Goal: Answer question/provide support: Share knowledge or assist other users

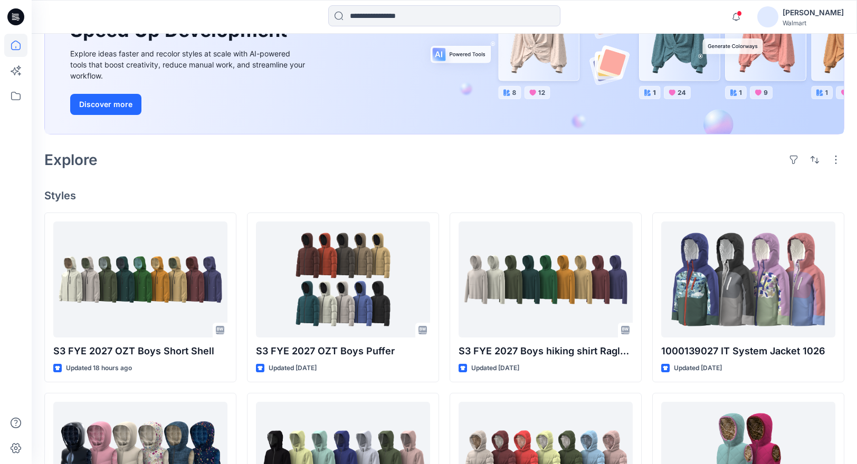
scroll to position [158, 0]
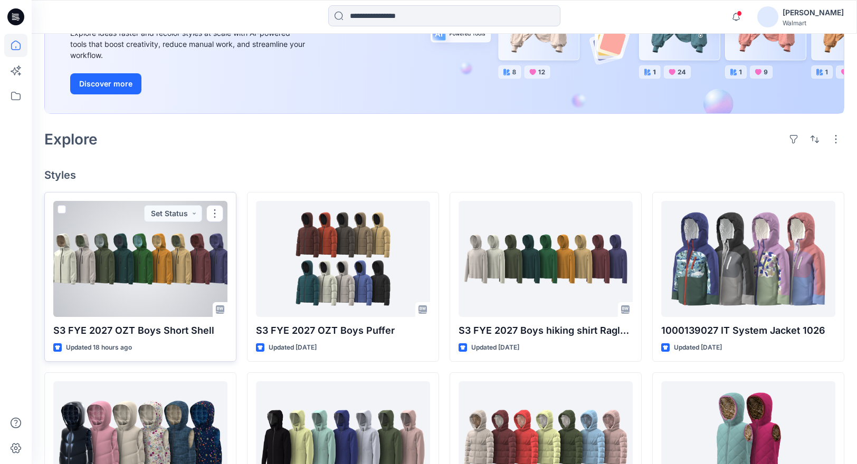
click at [199, 268] on div at bounding box center [140, 259] width 174 height 116
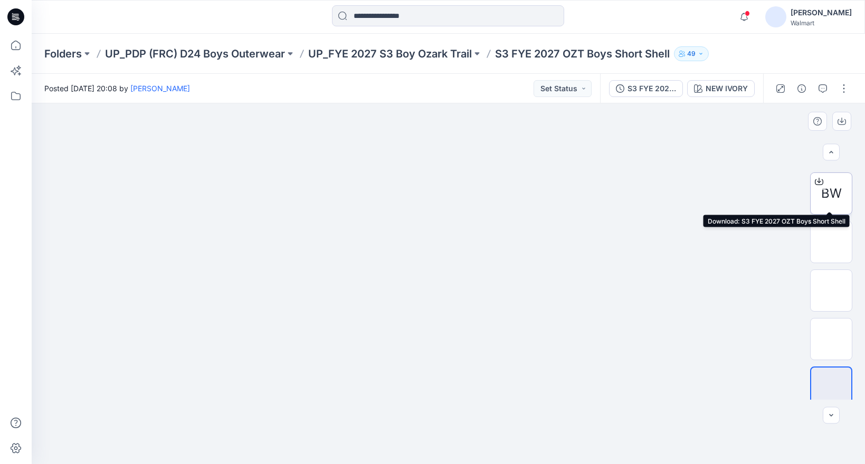
scroll to position [102, 0]
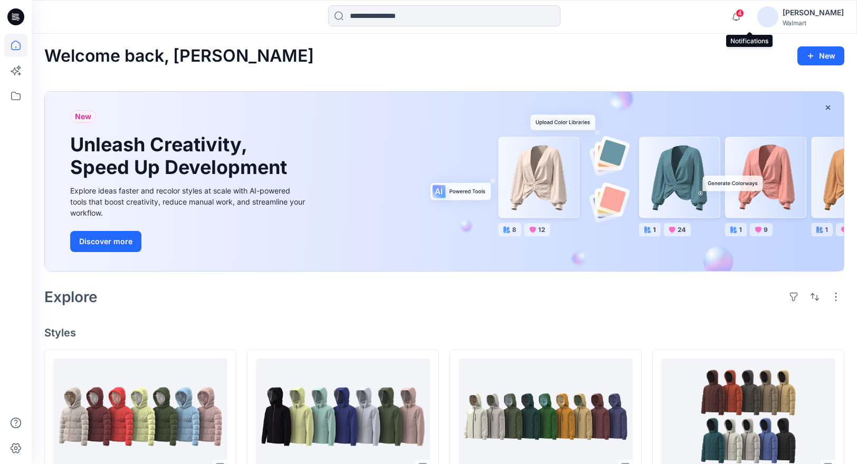
click at [744, 16] on span "4" at bounding box center [740, 13] width 8 height 8
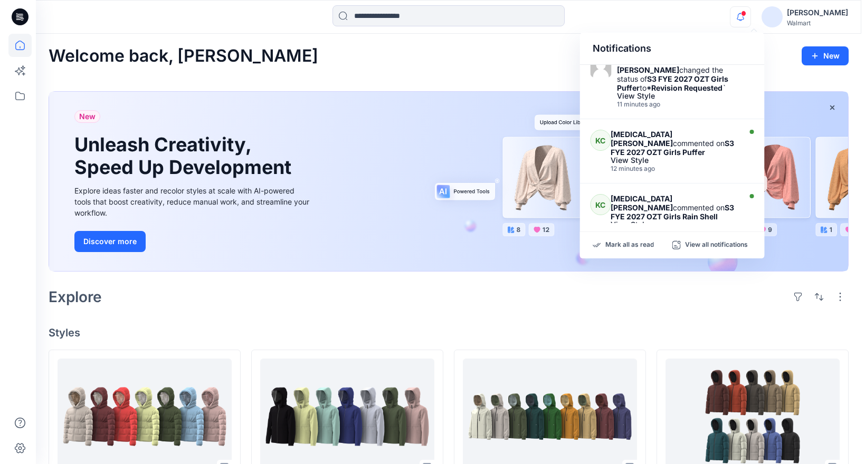
scroll to position [16, 0]
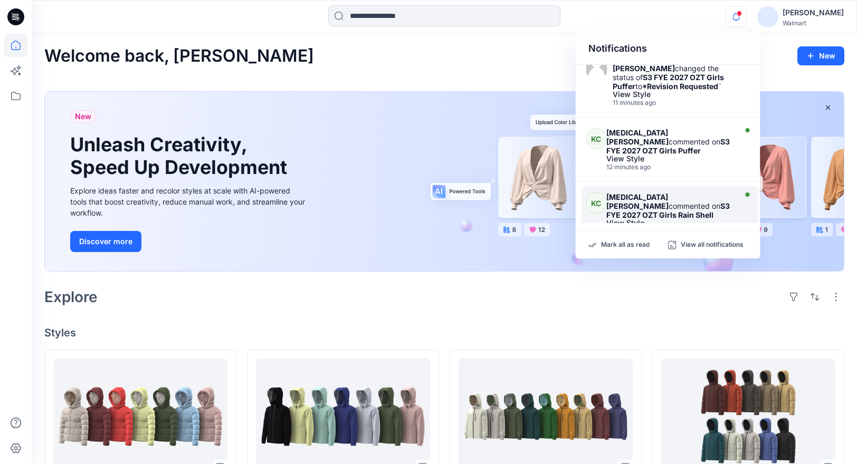
click at [673, 219] on div "View Style" at bounding box center [669, 222] width 127 height 7
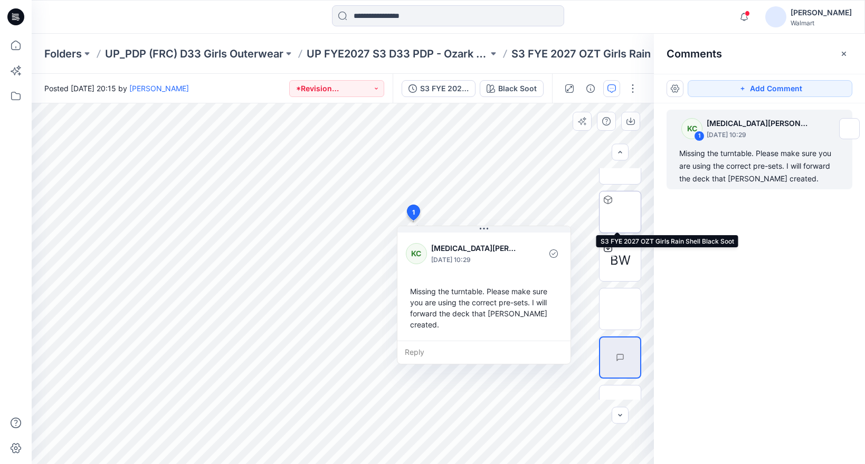
scroll to position [24, 0]
click at [780, 228] on div "KC 1 Kyra Cobb September 17, 2025 10:29 Missing the turntable. Please make sure…" at bounding box center [759, 264] width 211 height 322
click at [720, 266] on div "KC 1 Kyra Cobb September 17, 2025 10:29 Missing the turntable. Please make sure…" at bounding box center [759, 264] width 211 height 322
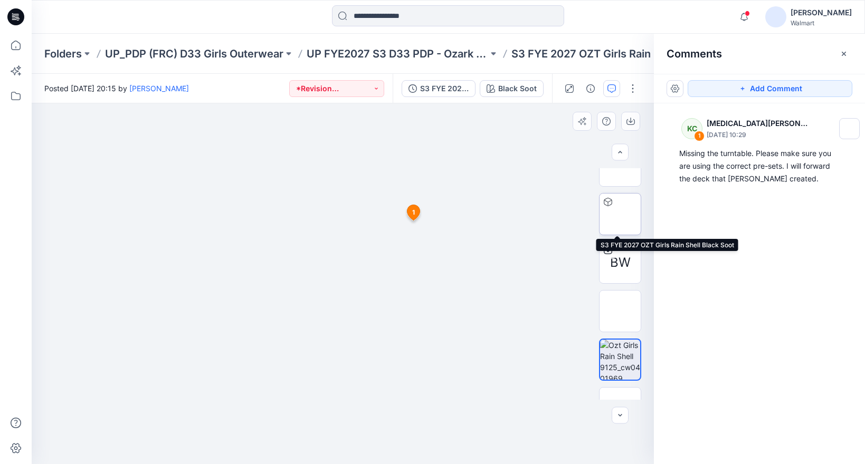
click at [620, 214] on img at bounding box center [620, 214] width 0 height 0
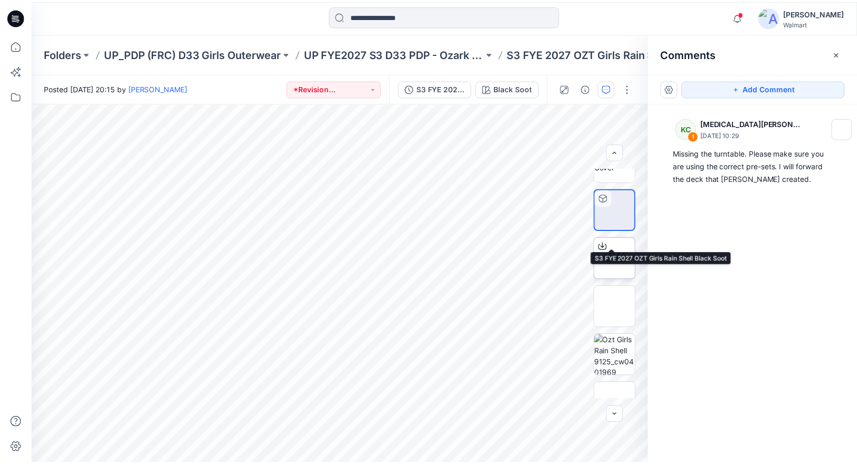
scroll to position [29, 0]
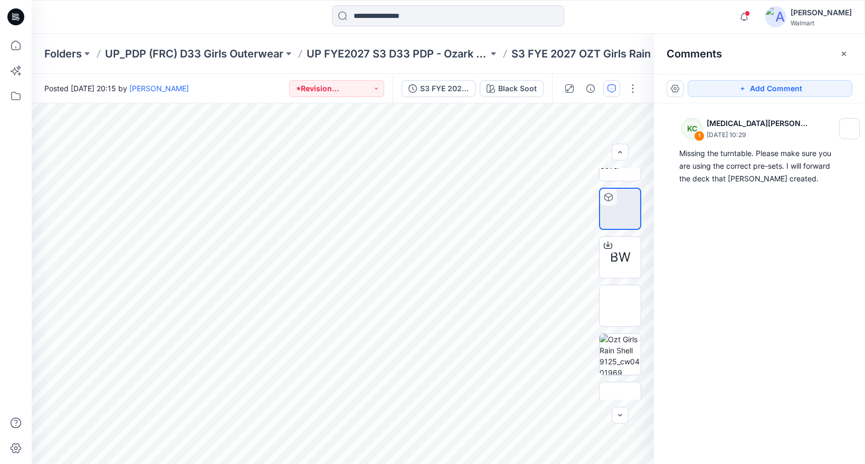
click at [813, 215] on div "KC 1 Kyra Cobb September 17, 2025 10:29 Missing the turntable. Please make sure…" at bounding box center [759, 264] width 211 height 322
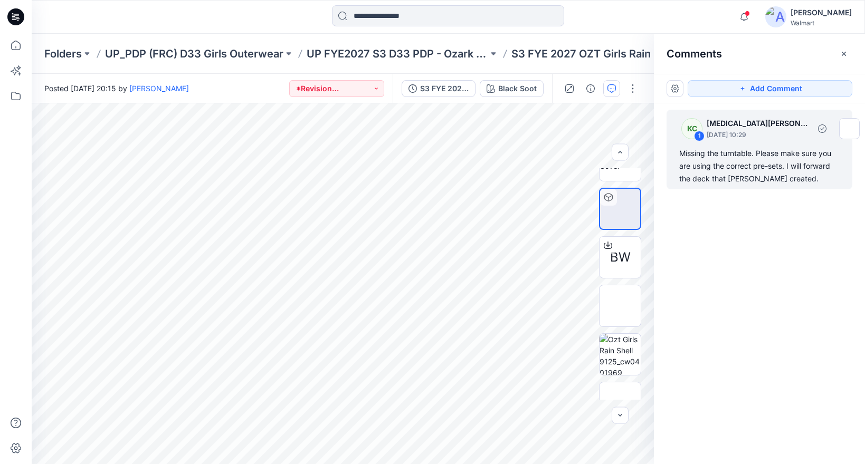
click at [808, 167] on div "Missing the turntable. Please make sure you are using the correct pre-sets. I w…" at bounding box center [759, 166] width 160 height 38
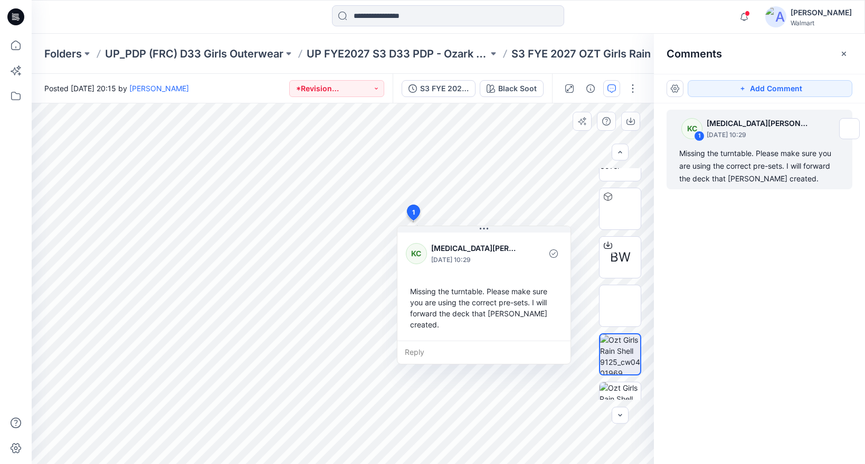
click at [441, 342] on div "Reply" at bounding box center [483, 352] width 173 height 23
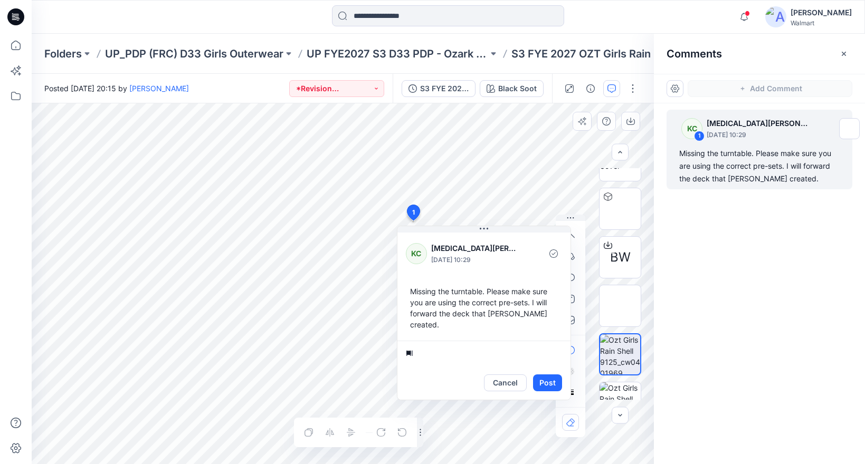
type textarea "*"
click at [739, 257] on div "KC 1 Kyra Cobb September 17, 2025 10:29 Missing the turntable. Please make sure…" at bounding box center [759, 264] width 211 height 322
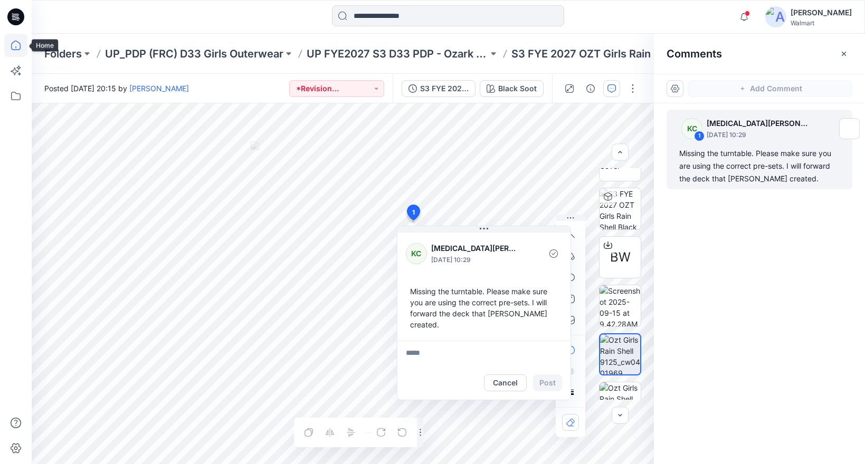
click at [21, 47] on icon at bounding box center [15, 45] width 23 height 23
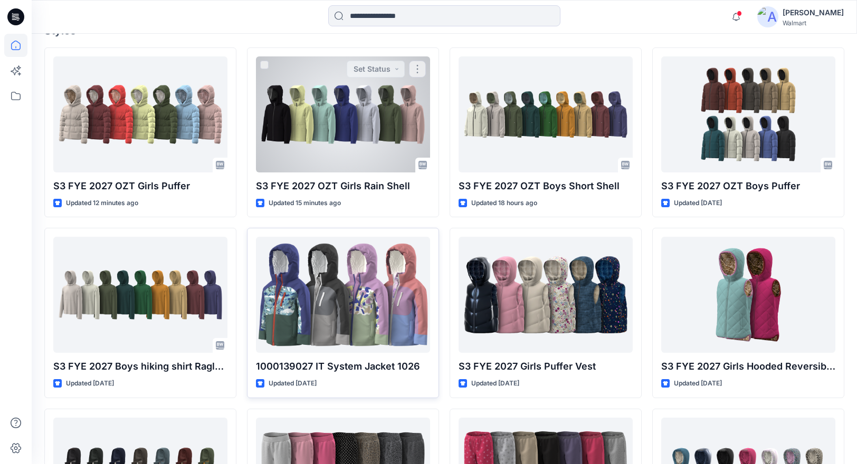
scroll to position [340, 0]
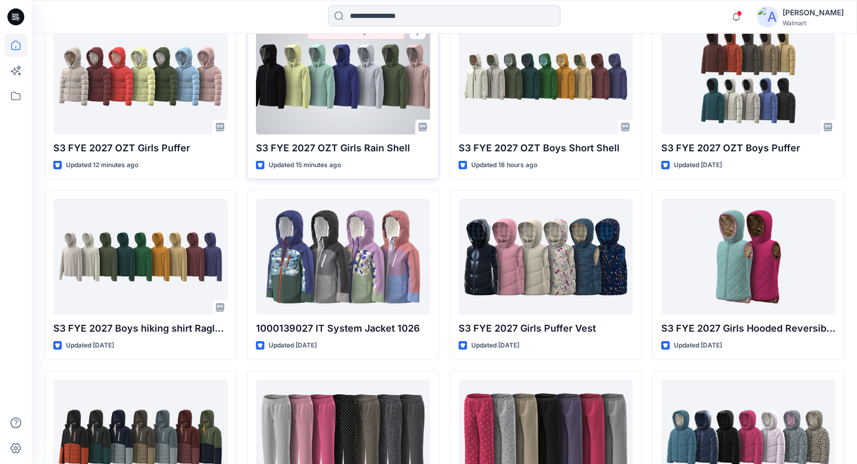
click at [336, 97] on div at bounding box center [343, 76] width 174 height 116
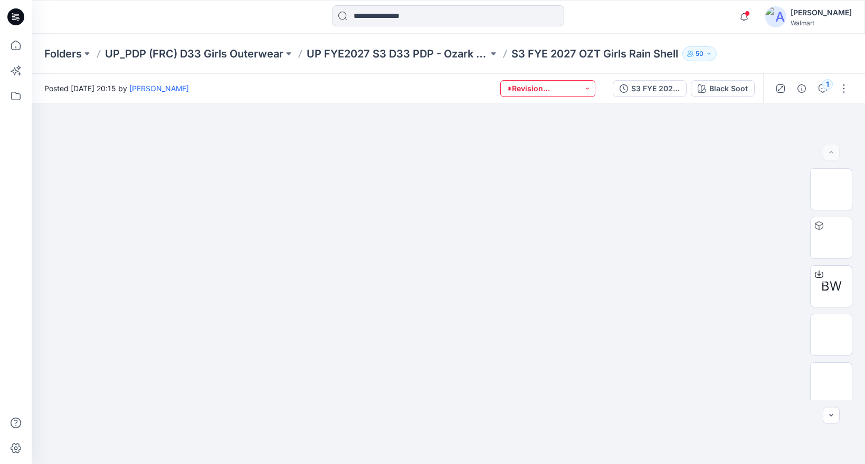
click at [568, 85] on button "*Revision Requested" at bounding box center [547, 88] width 95 height 17
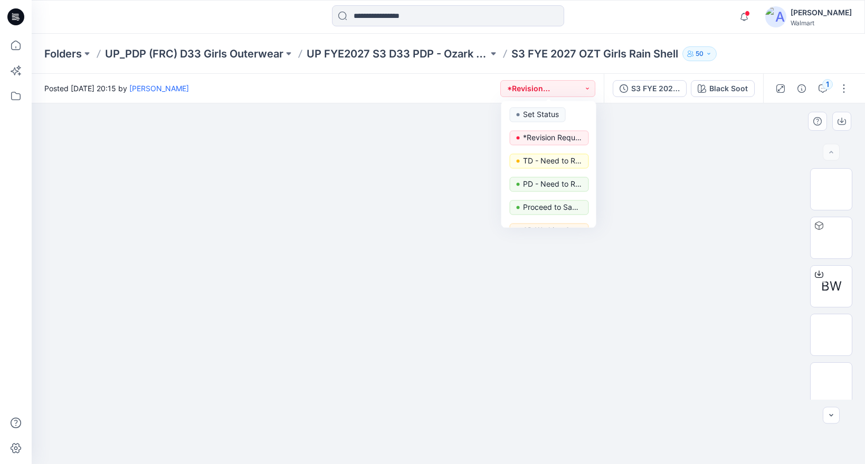
click at [745, 155] on div at bounding box center [448, 283] width 833 height 361
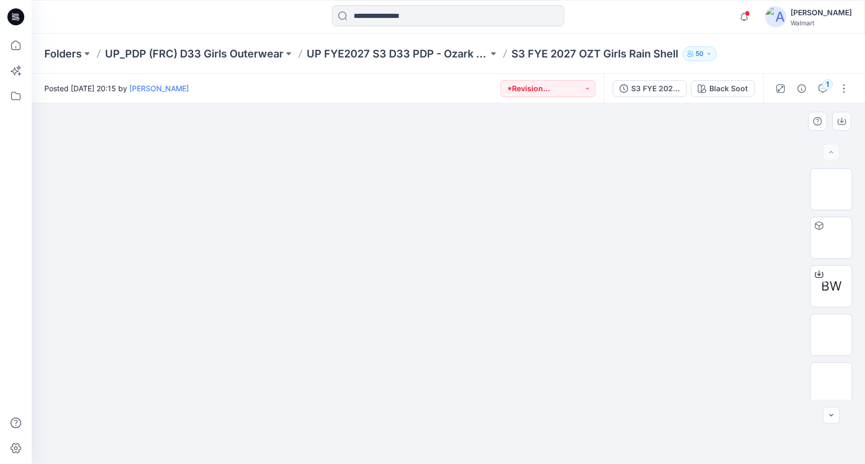
click at [735, 166] on div at bounding box center [448, 283] width 833 height 361
click at [830, 86] on div "1" at bounding box center [827, 84] width 11 height 11
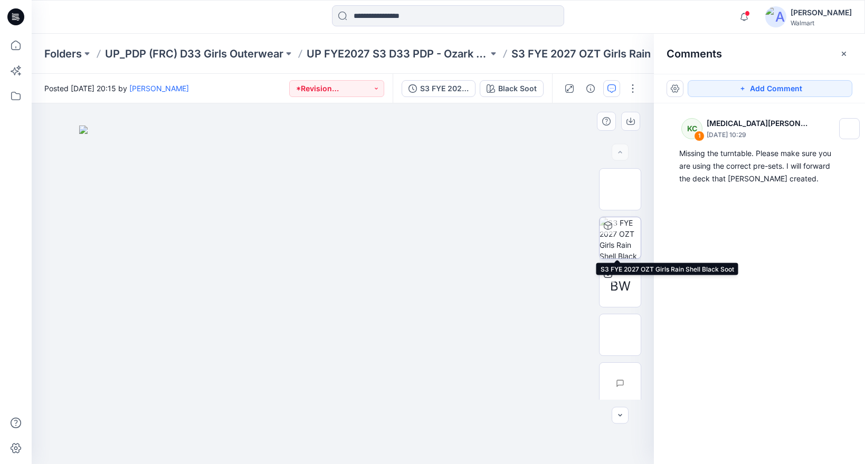
click at [620, 234] on img at bounding box center [619, 237] width 41 height 41
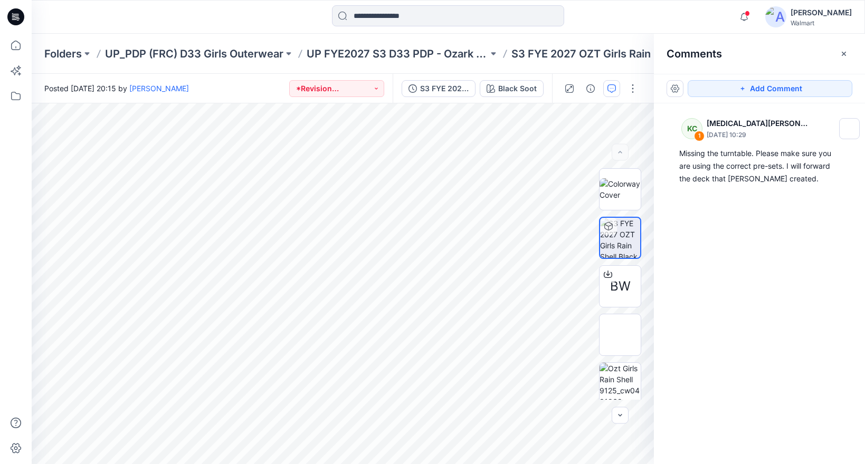
click at [758, 233] on div "KC 1 Kyra Cobb September 17, 2025 10:29 Missing the turntable. Please make sure…" at bounding box center [759, 264] width 211 height 322
click at [618, 151] on div at bounding box center [620, 152] width 17 height 17
click at [692, 252] on div "KC 1 Kyra Cobb September 17, 2025 10:29 Missing the turntable. Please make sure…" at bounding box center [759, 264] width 211 height 322
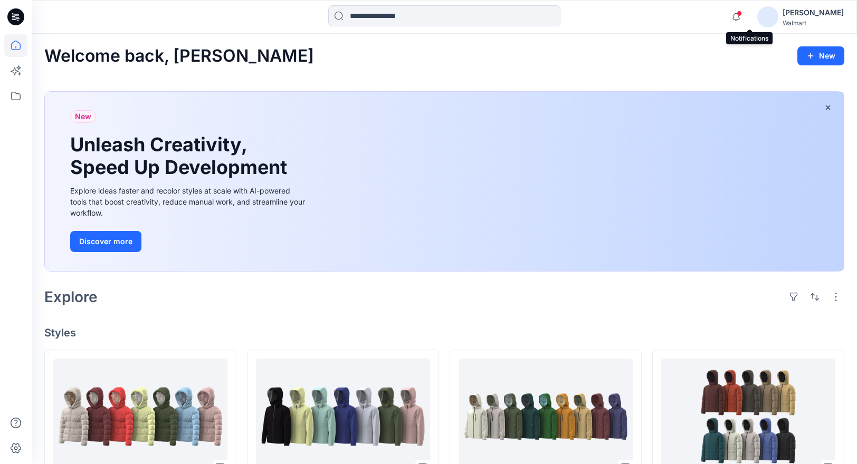
click at [742, 16] on span at bounding box center [739, 14] width 5 height 6
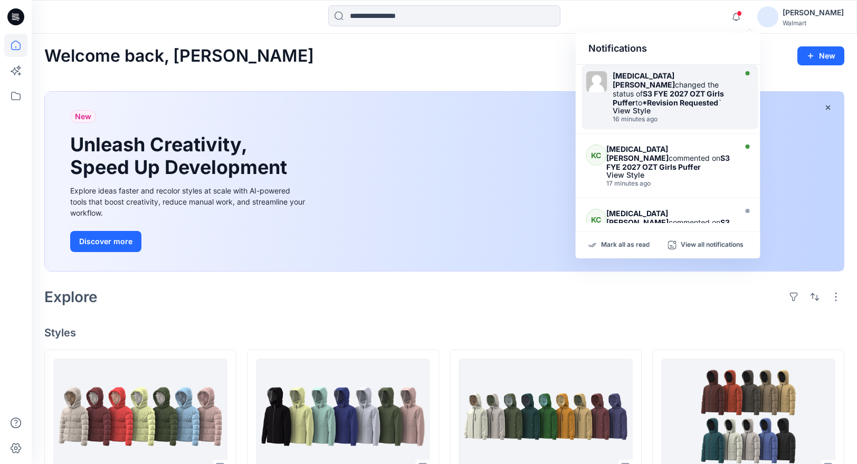
click at [680, 107] on div "View Style" at bounding box center [673, 110] width 121 height 7
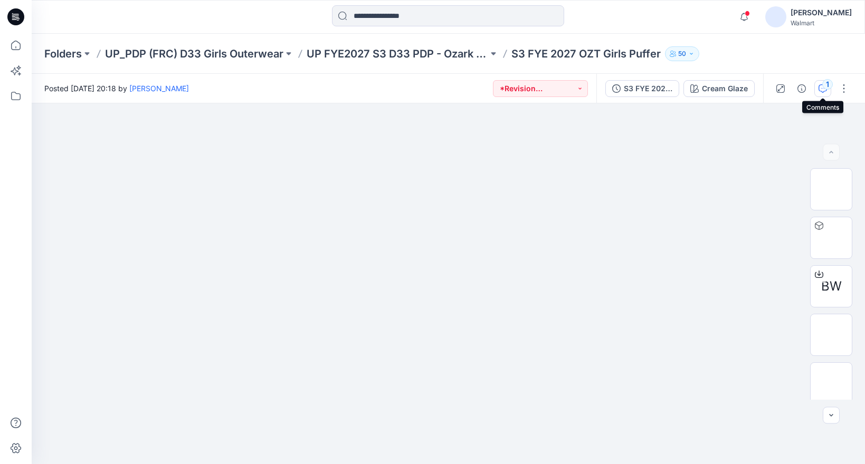
click at [824, 83] on div "1" at bounding box center [827, 84] width 11 height 11
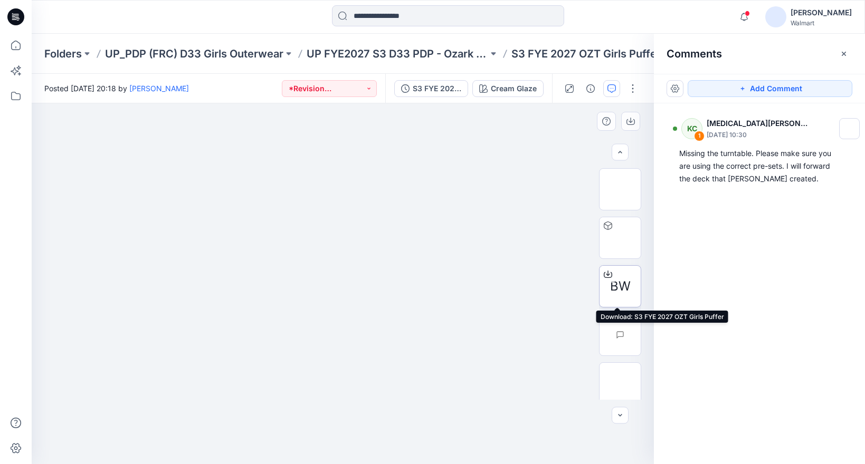
scroll to position [102, 0]
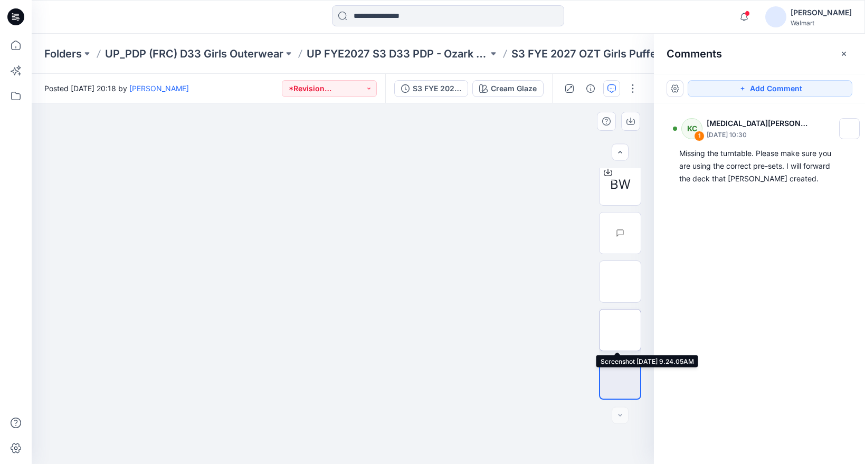
click at [620, 330] on img at bounding box center [620, 330] width 0 height 0
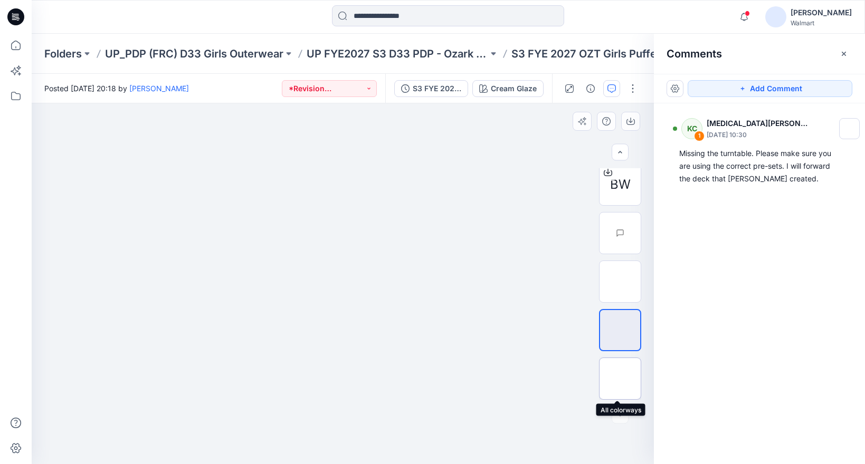
click at [620, 379] on img at bounding box center [620, 379] width 0 height 0
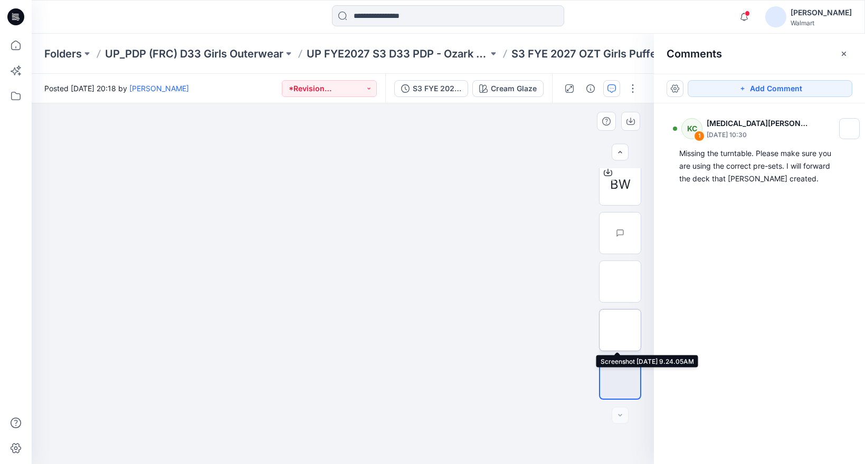
click at [620, 330] on img at bounding box center [620, 330] width 0 height 0
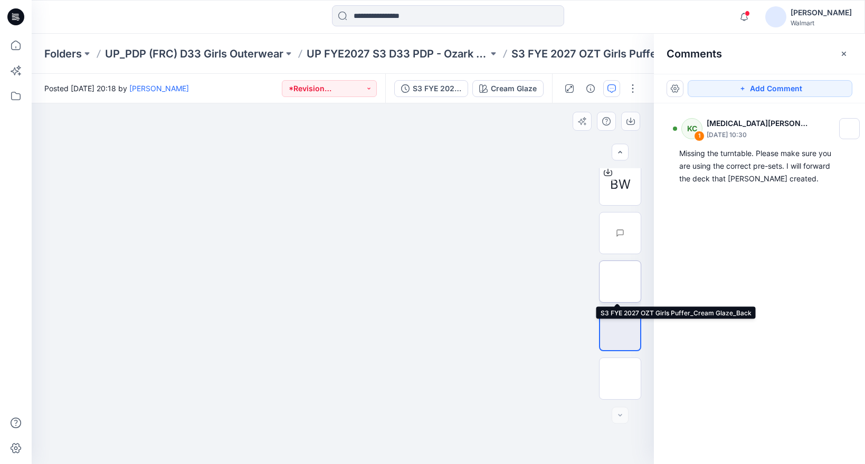
click at [620, 282] on img at bounding box center [620, 282] width 0 height 0
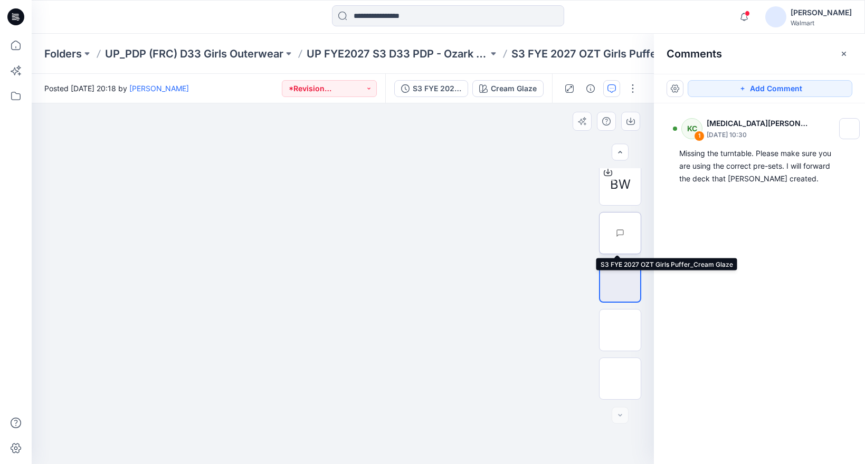
click at [641, 233] on img at bounding box center [641, 233] width 0 height 0
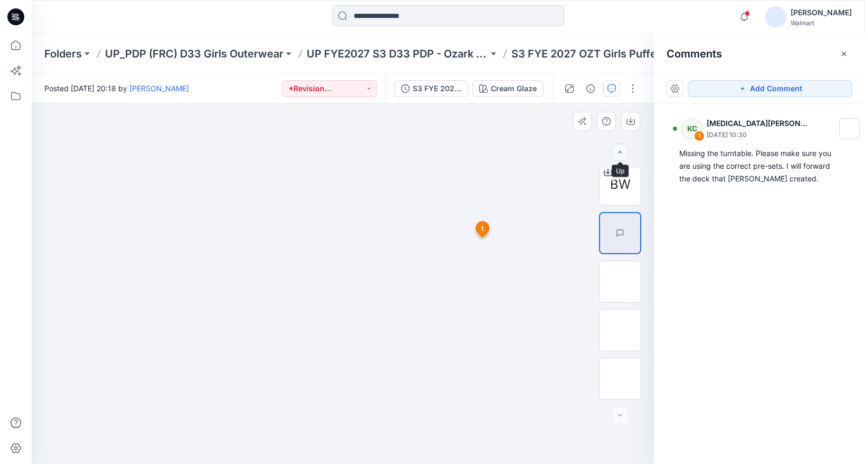
click at [625, 154] on button "button" at bounding box center [620, 152] width 17 height 17
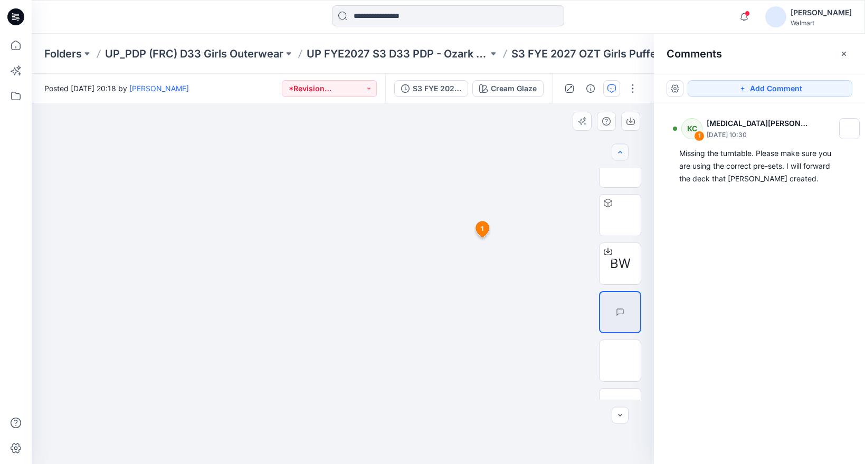
scroll to position [20, 0]
click at [620, 218] on img at bounding box center [620, 218] width 0 height 0
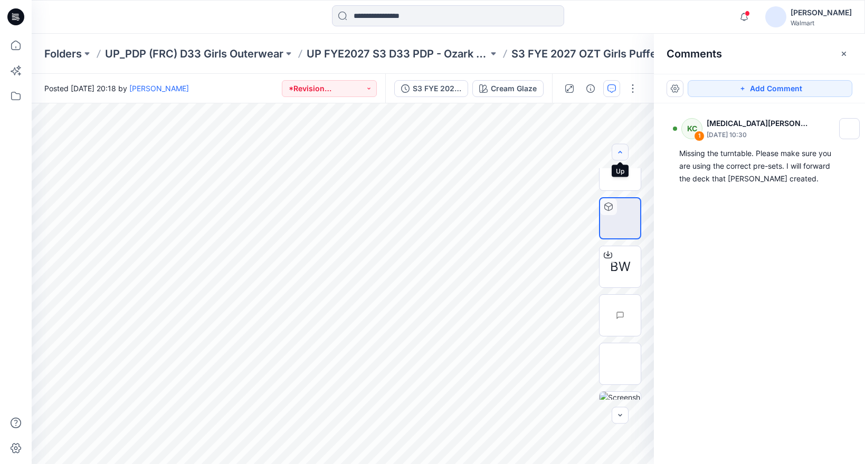
click at [621, 151] on icon "button" at bounding box center [620, 152] width 8 height 8
click at [621, 151] on div at bounding box center [620, 152] width 17 height 17
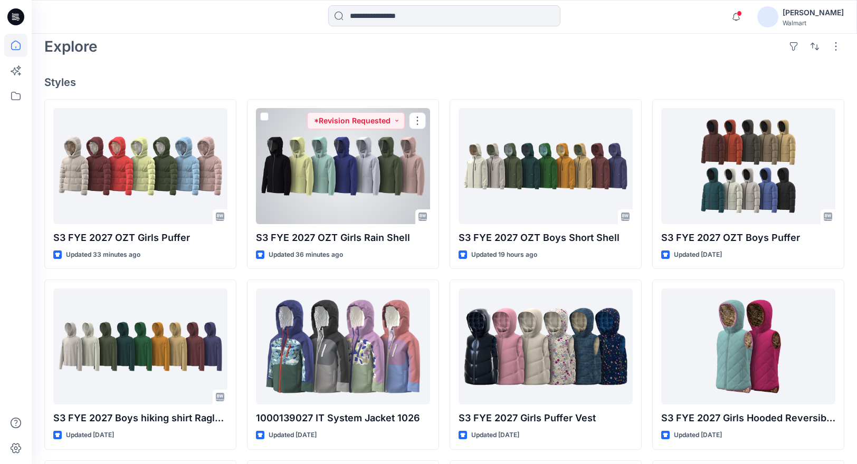
scroll to position [282, 0]
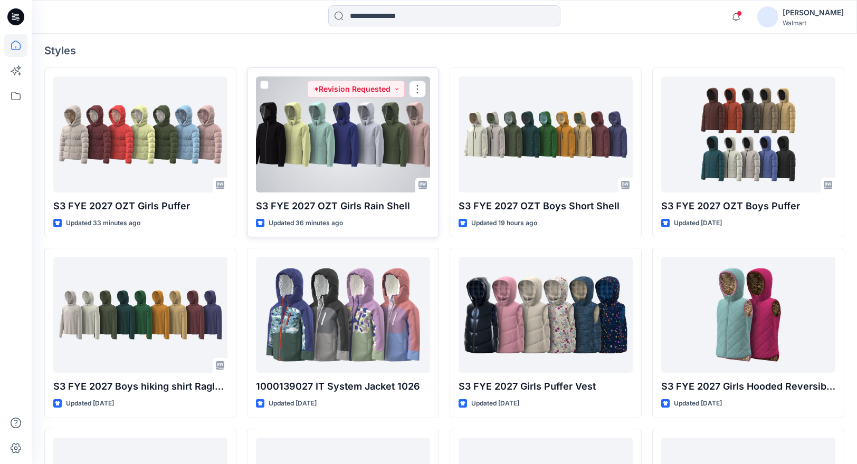
click at [342, 152] on div at bounding box center [343, 135] width 174 height 116
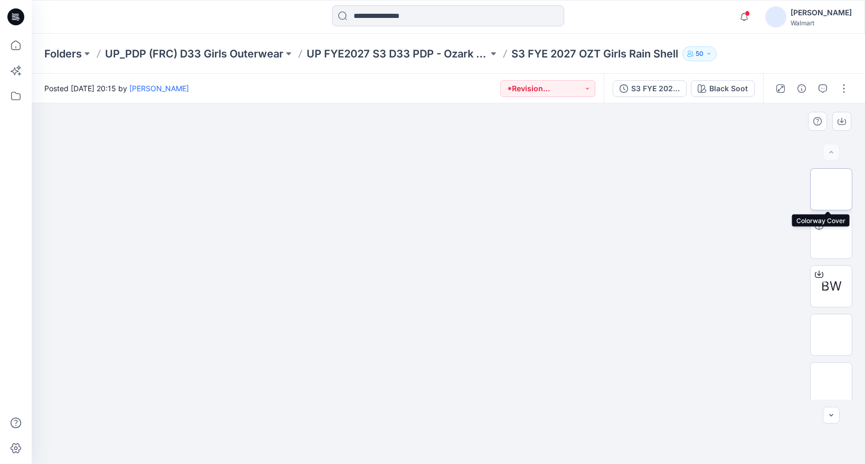
click at [831, 189] on img at bounding box center [831, 189] width 0 height 0
click at [831, 384] on img at bounding box center [831, 384] width 0 height 0
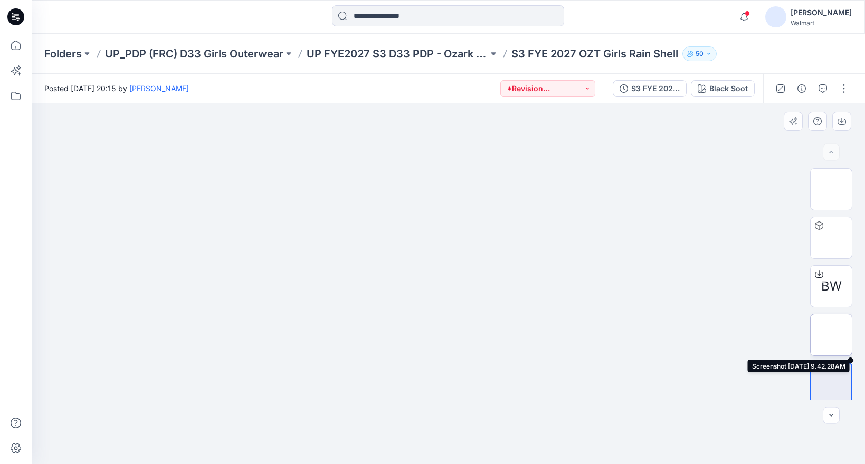
click at [831, 335] on img at bounding box center [831, 335] width 0 height 0
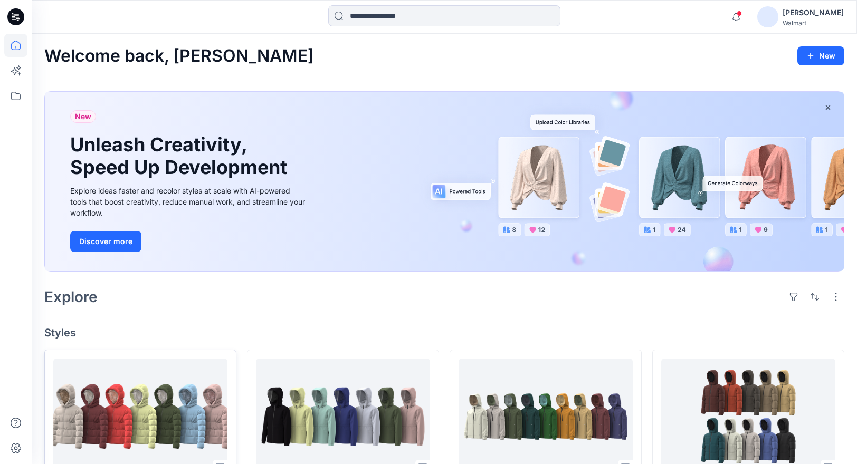
scroll to position [2, 0]
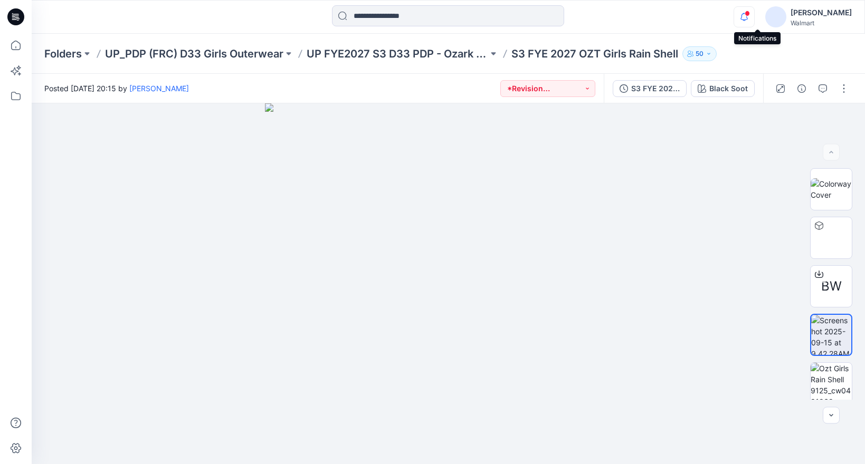
click at [754, 14] on icon "button" at bounding box center [744, 16] width 20 height 21
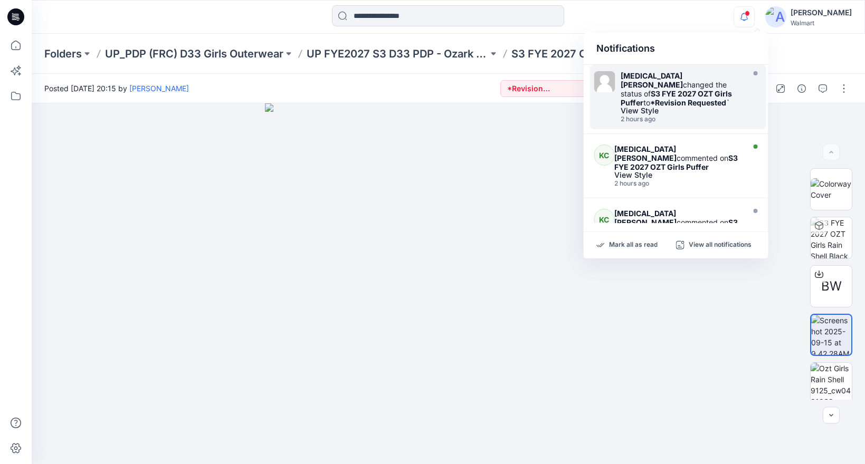
click at [670, 89] on strong "S3 FYE 2027 OZT Girls Puffer" at bounding box center [676, 98] width 111 height 18
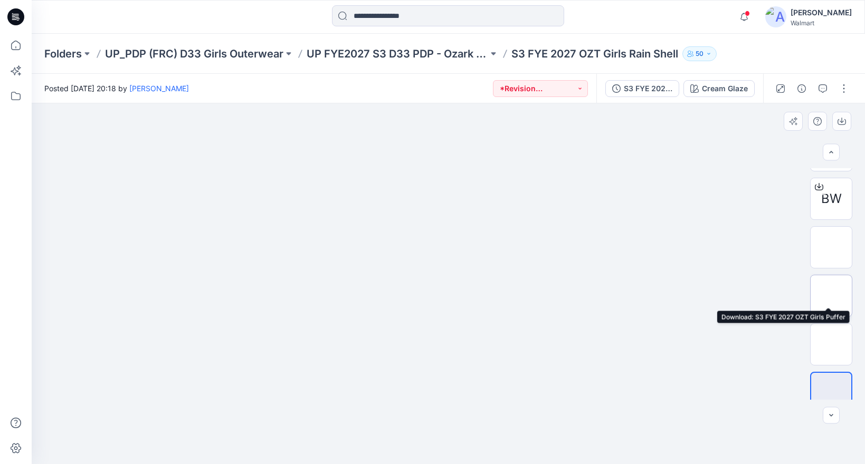
scroll to position [102, 0]
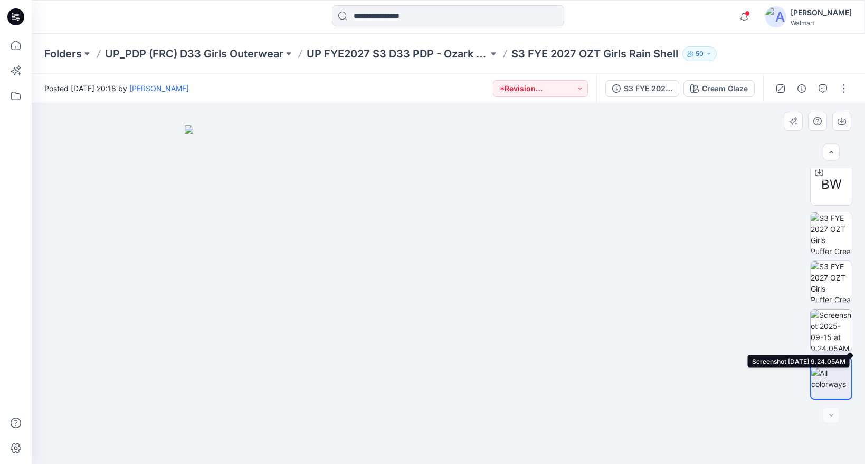
click at [835, 332] on img at bounding box center [830, 330] width 41 height 41
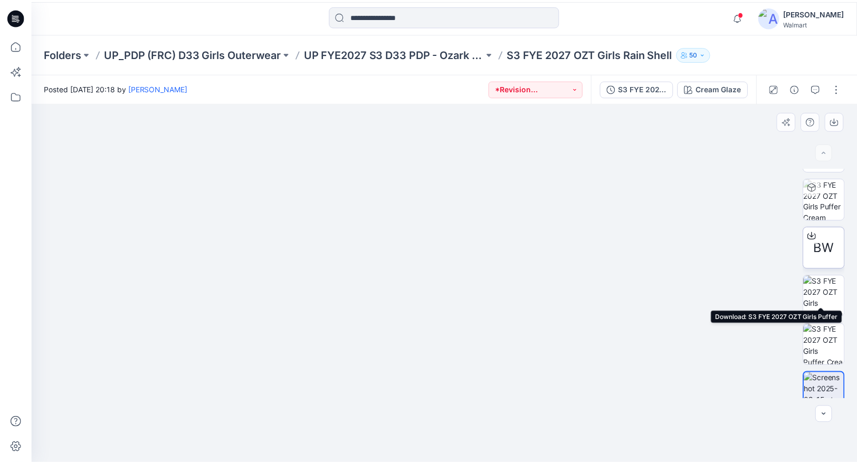
scroll to position [0, 0]
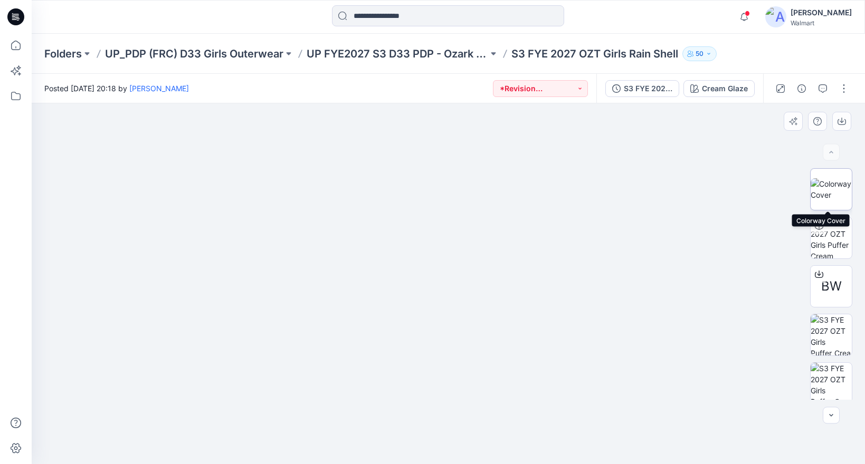
click at [834, 178] on img at bounding box center [830, 189] width 41 height 22
click at [21, 53] on icon at bounding box center [15, 45] width 23 height 23
